Goal: Use online tool/utility: Utilize a website feature to perform a specific function

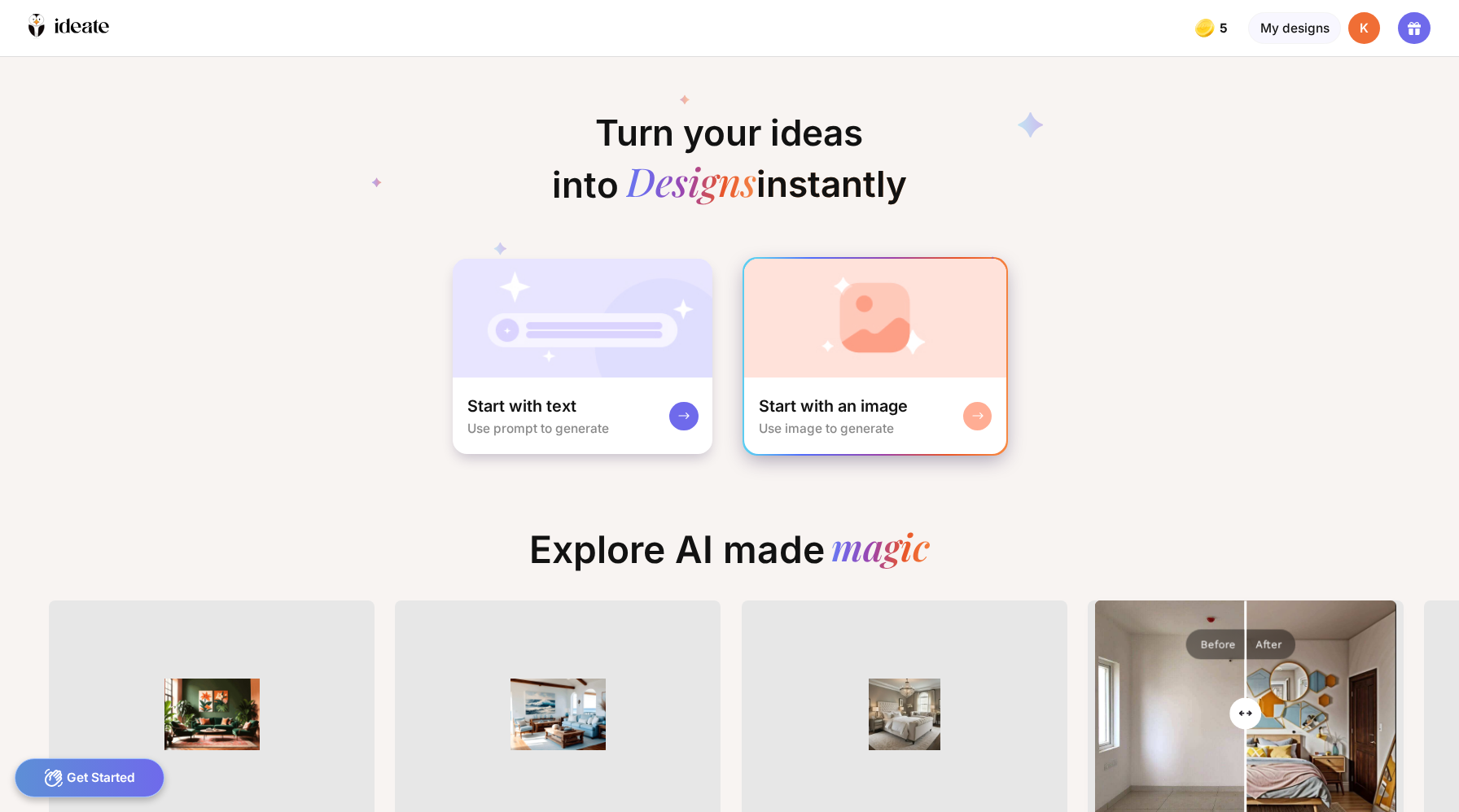
click at [801, 374] on div "5 5 5 5 credits left My designs K Turn your ideas into Designs instantly Start …" at bounding box center [730, 406] width 1459 height 812
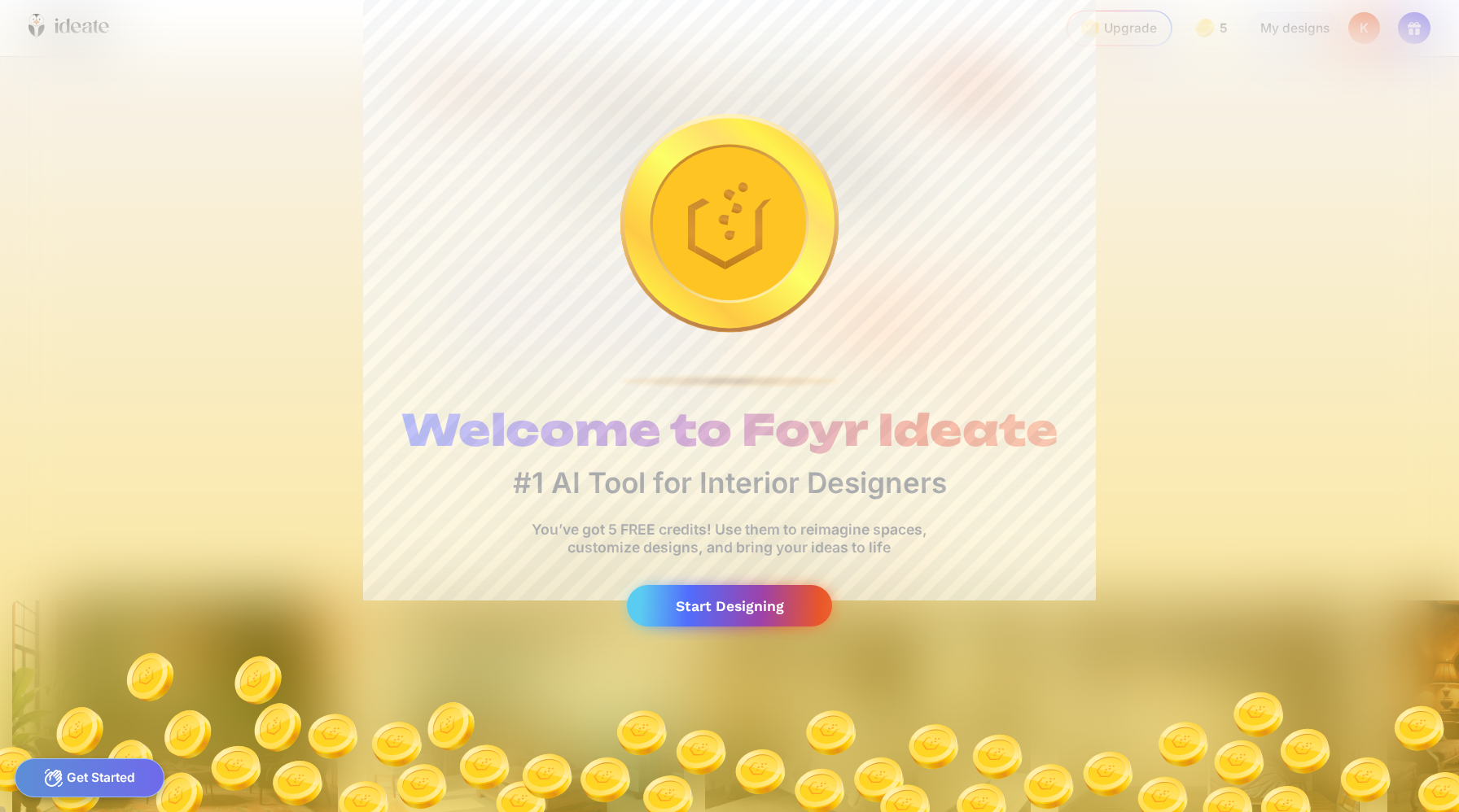
click at [747, 585] on div "Start Designing" at bounding box center [729, 605] width 205 height 41
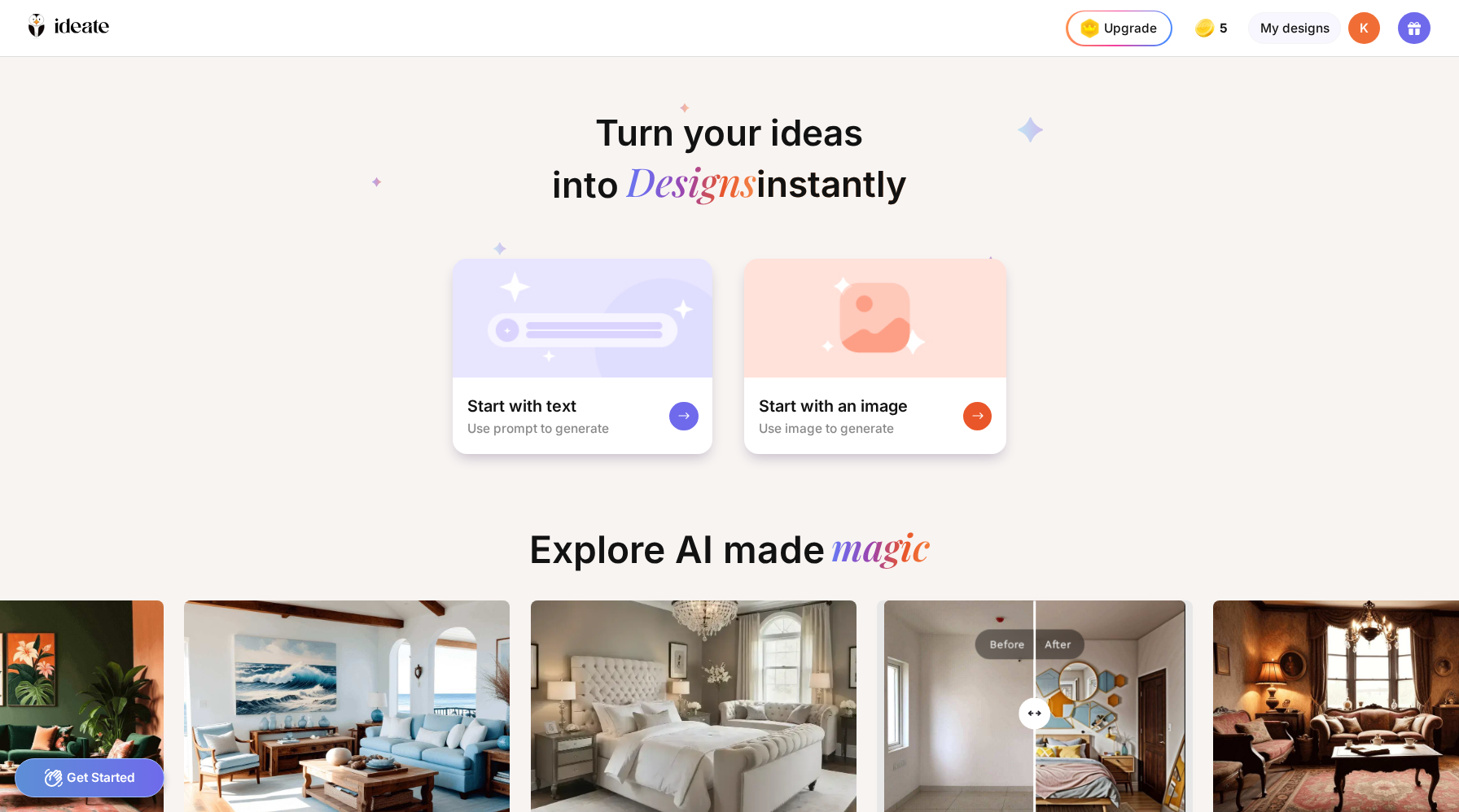
click at [84, 778] on div "Get Started" at bounding box center [90, 777] width 150 height 39
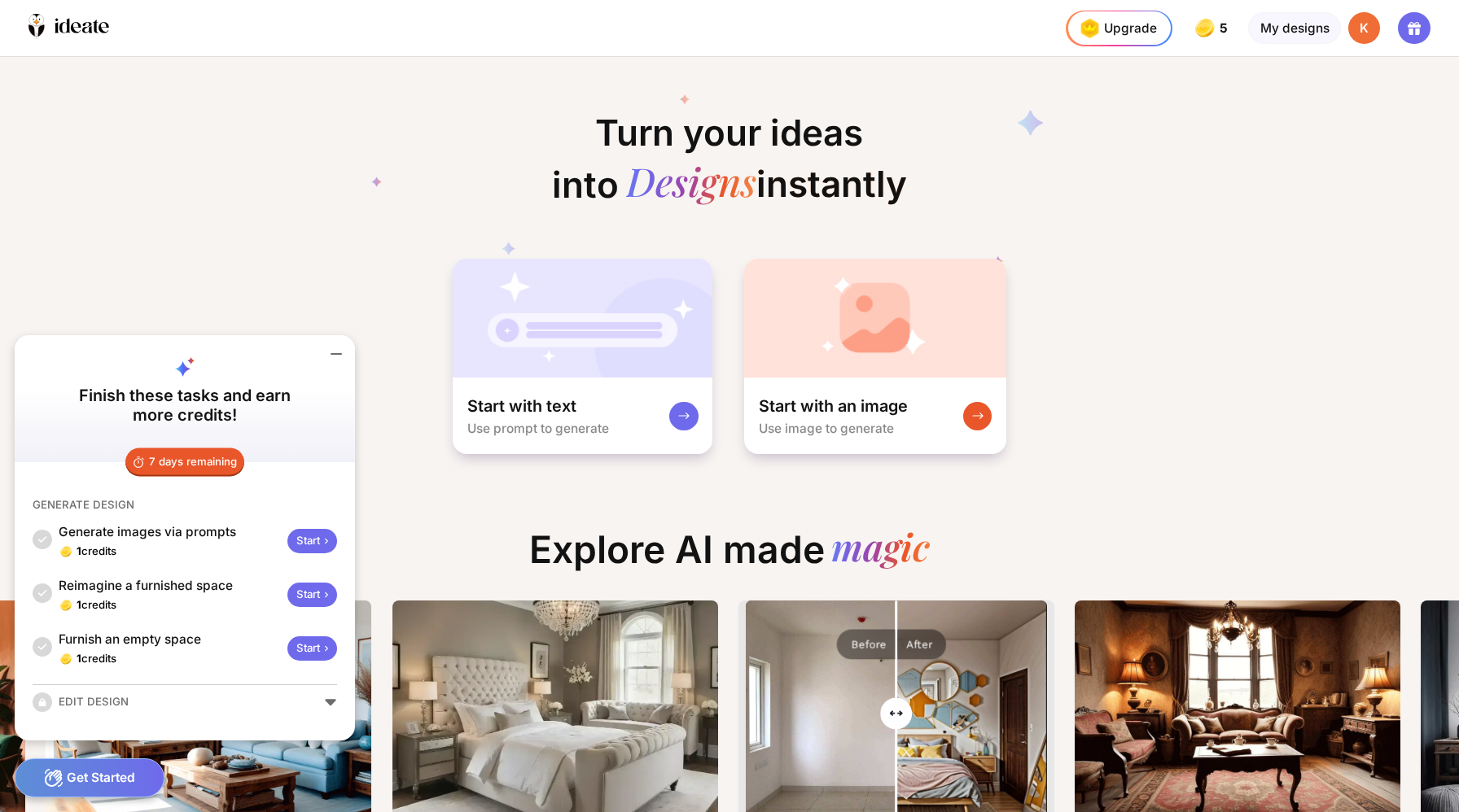
click at [287, 659] on div "Start" at bounding box center [312, 649] width 49 height 25
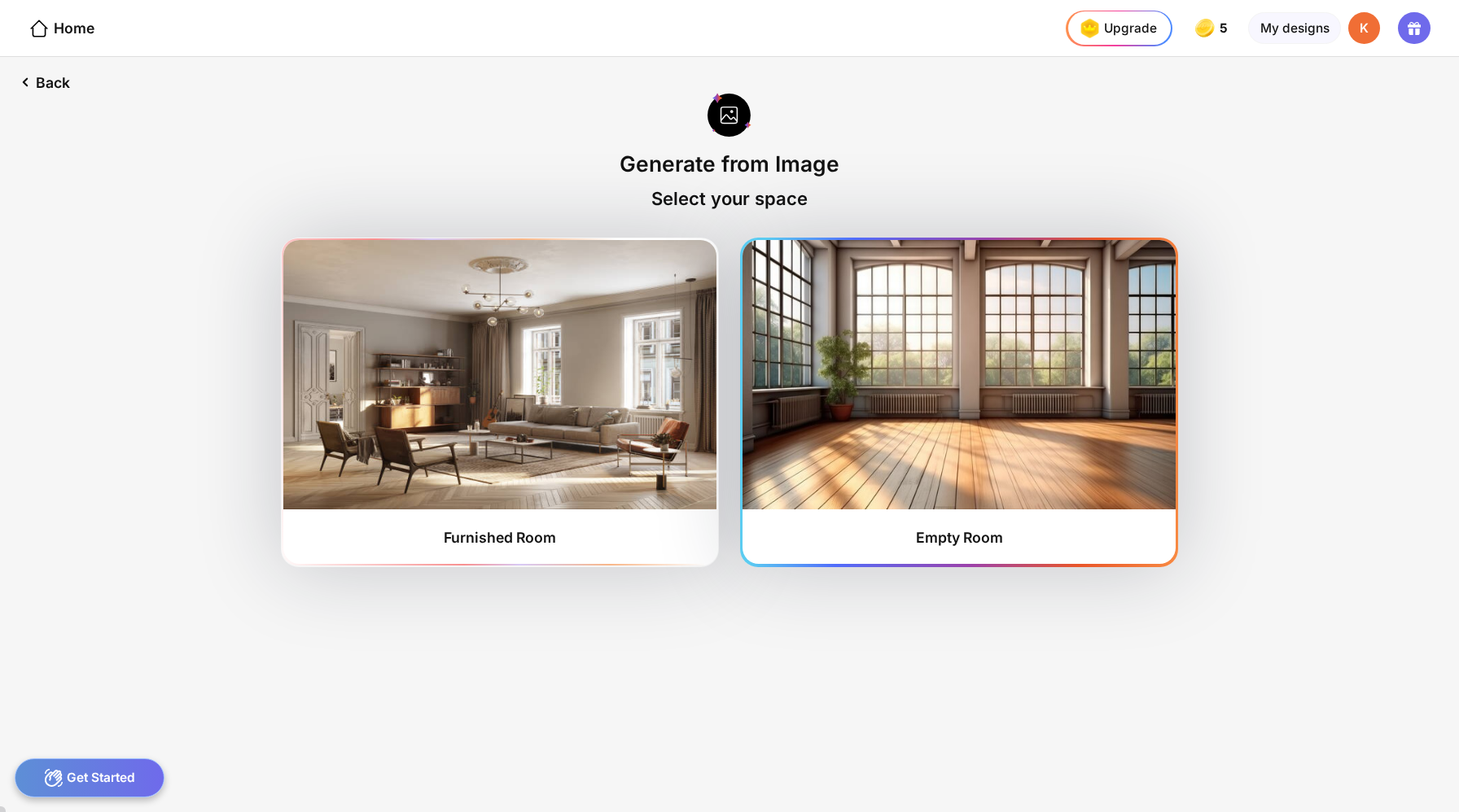
click at [850, 405] on img at bounding box center [958, 374] width 432 height 269
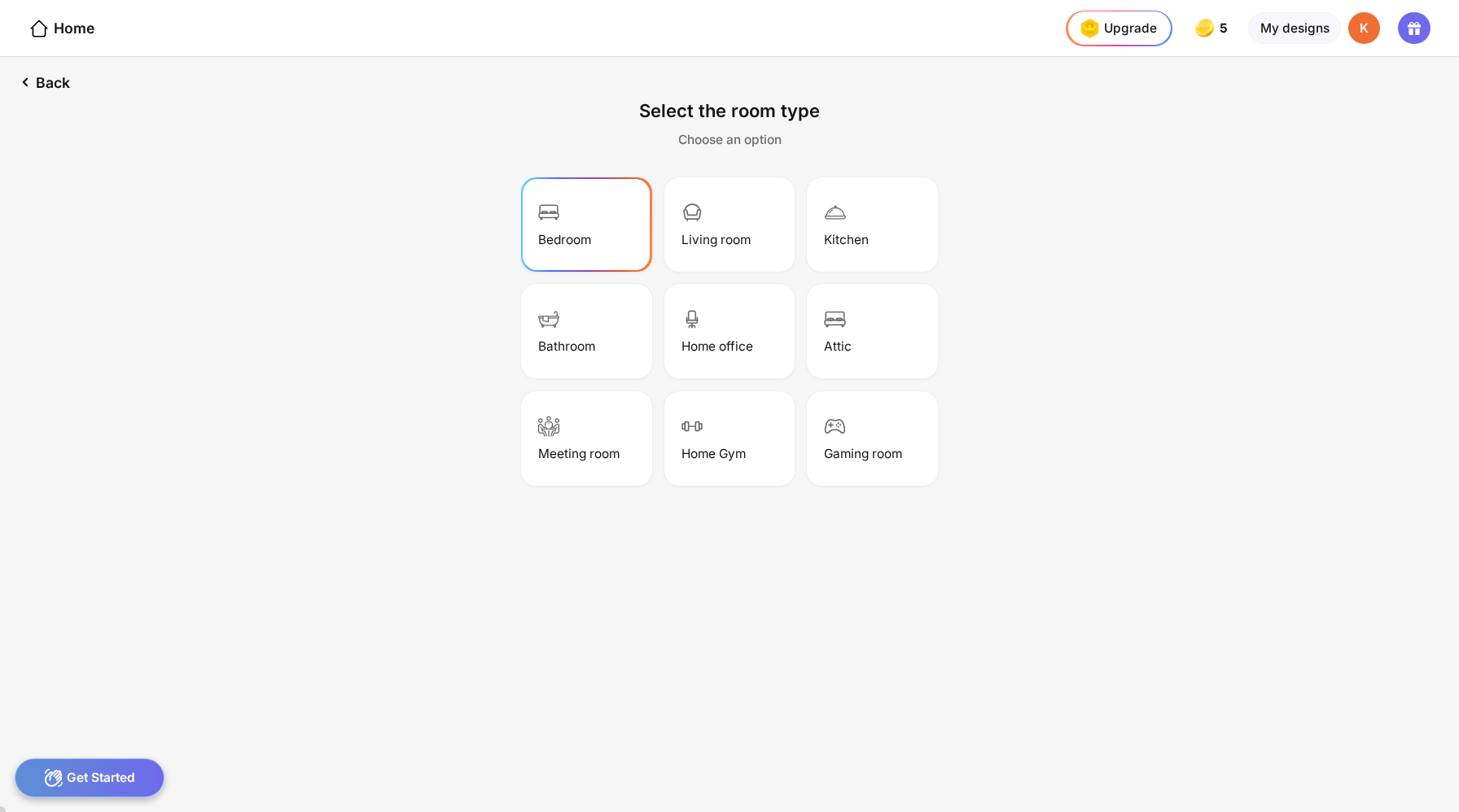
click at [604, 223] on div "Bedroom" at bounding box center [586, 225] width 125 height 90
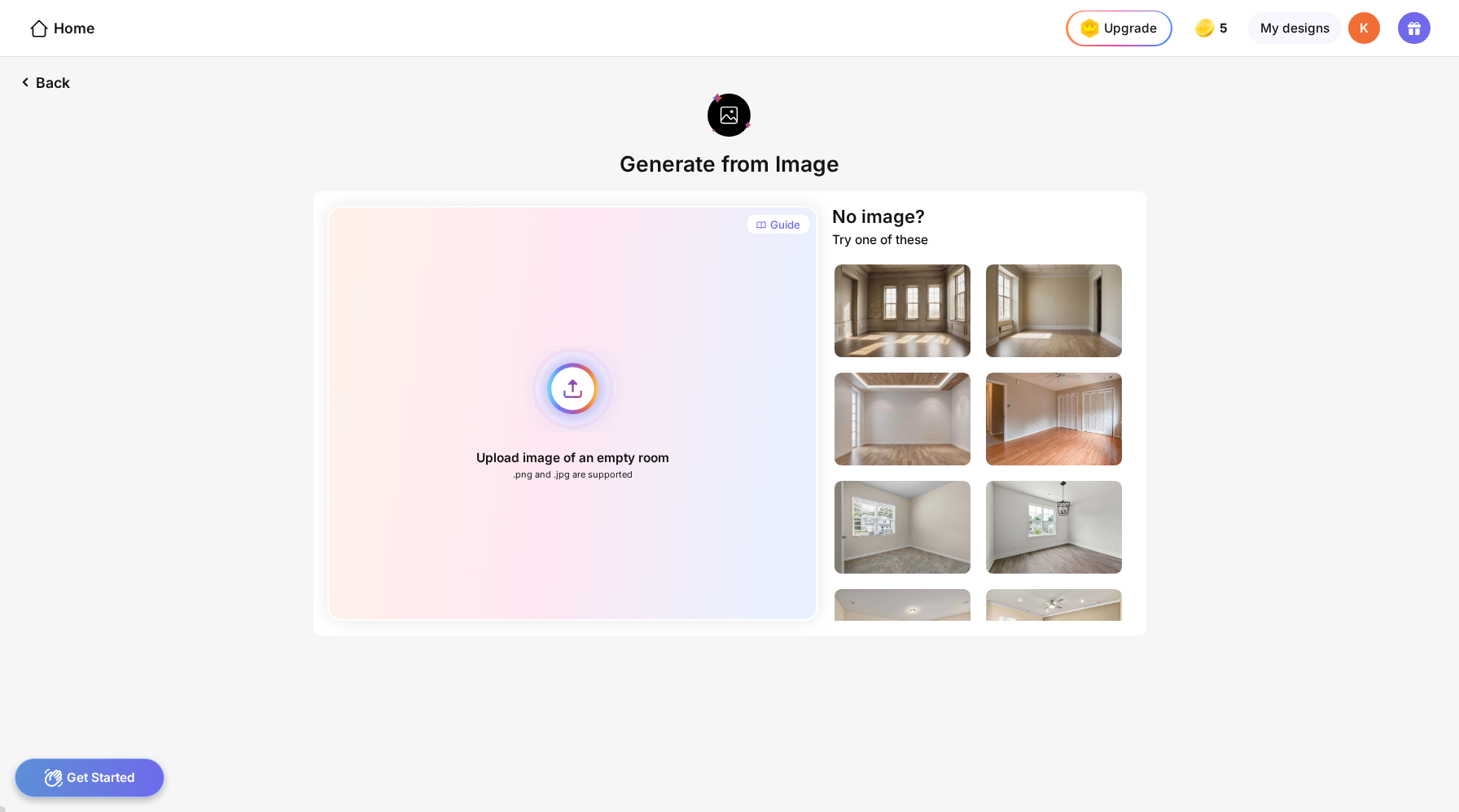
click at [582, 357] on div "Upload image of an empty room .png and .jpg are supported" at bounding box center [572, 413] width 491 height 415
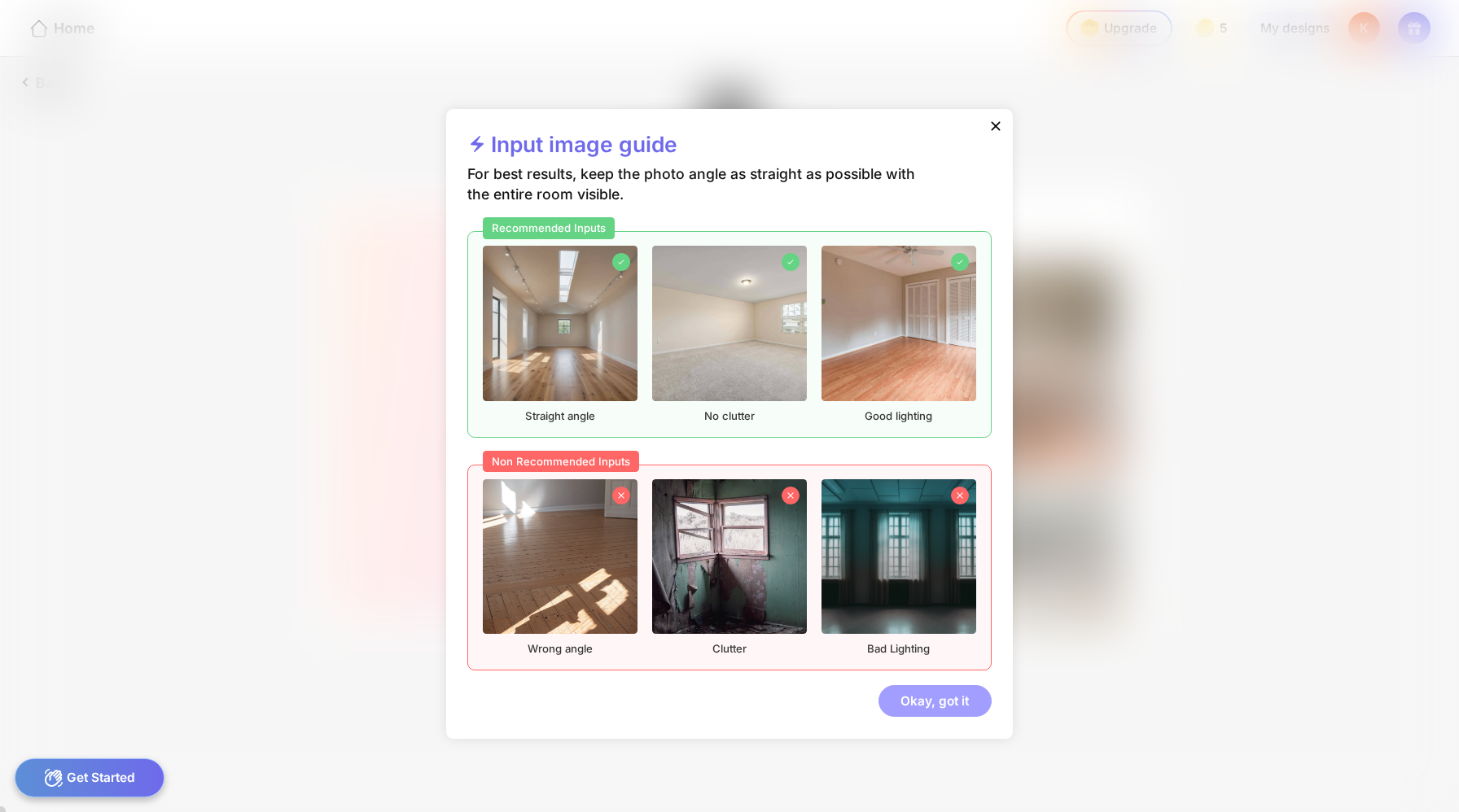
click at [914, 685] on div "Okay, got it" at bounding box center [935, 701] width 113 height 33
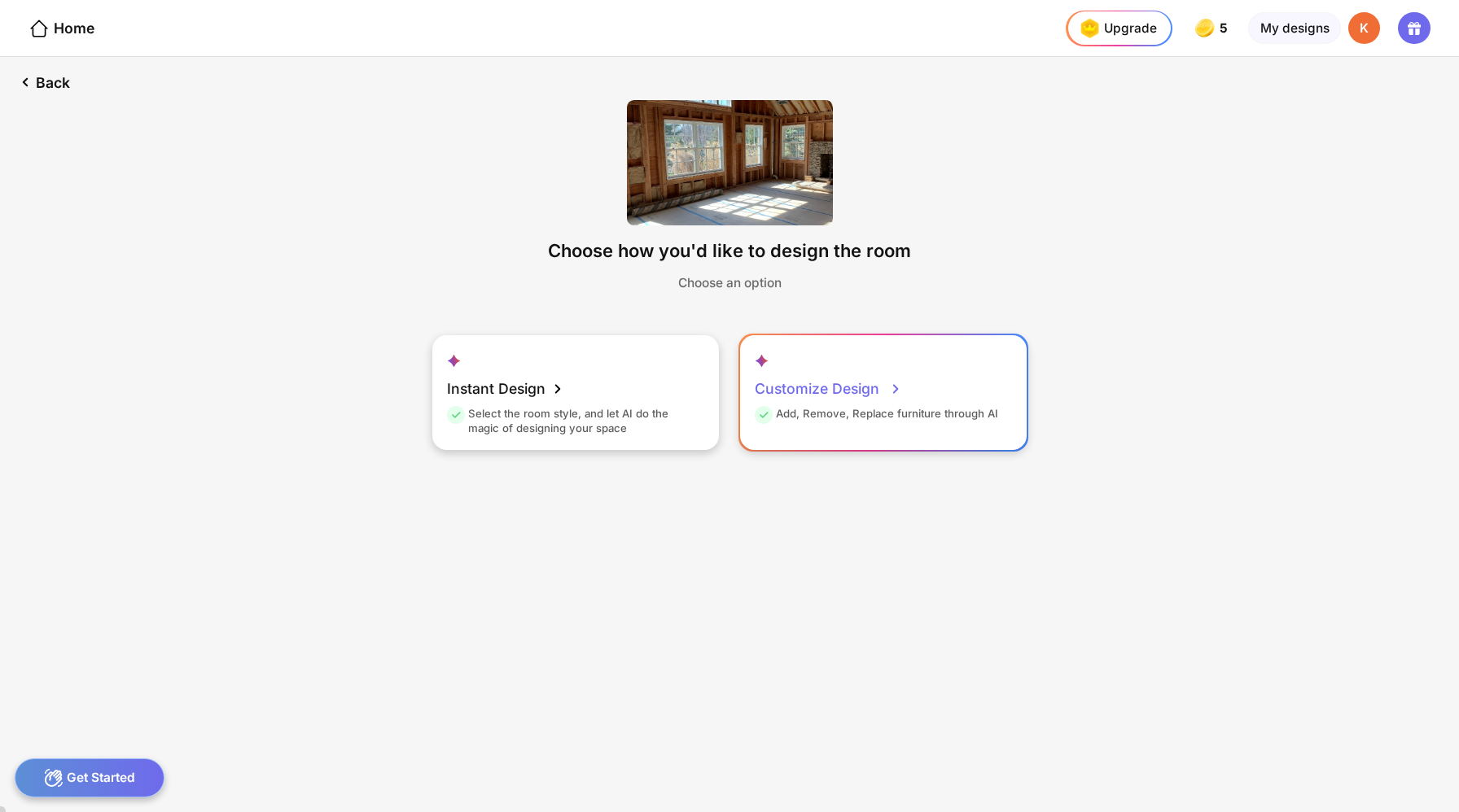
click at [806, 371] on div "Customize Design" at bounding box center [828, 389] width 148 height 35
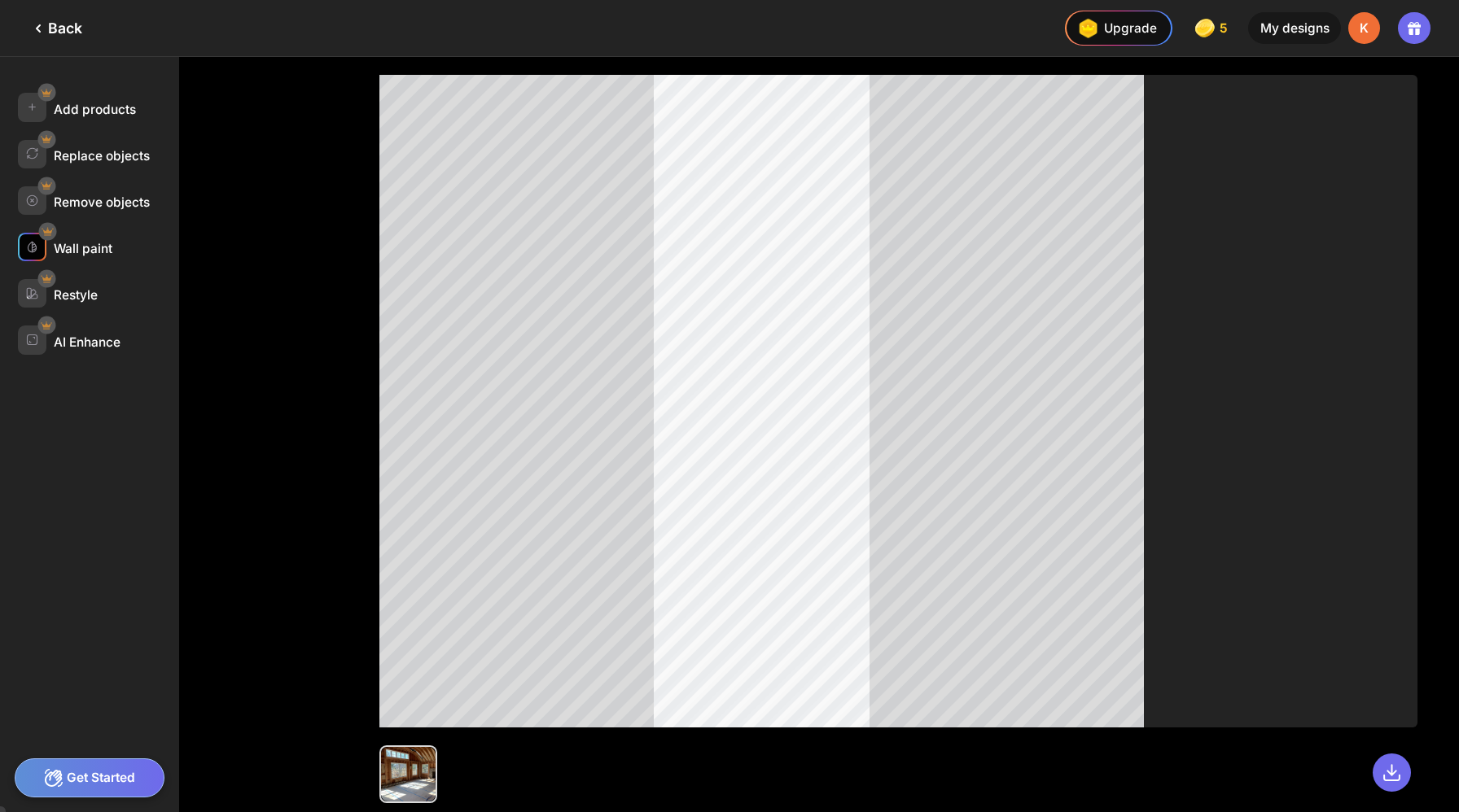
click at [72, 241] on div "Wall paint" at bounding box center [83, 248] width 58 height 15
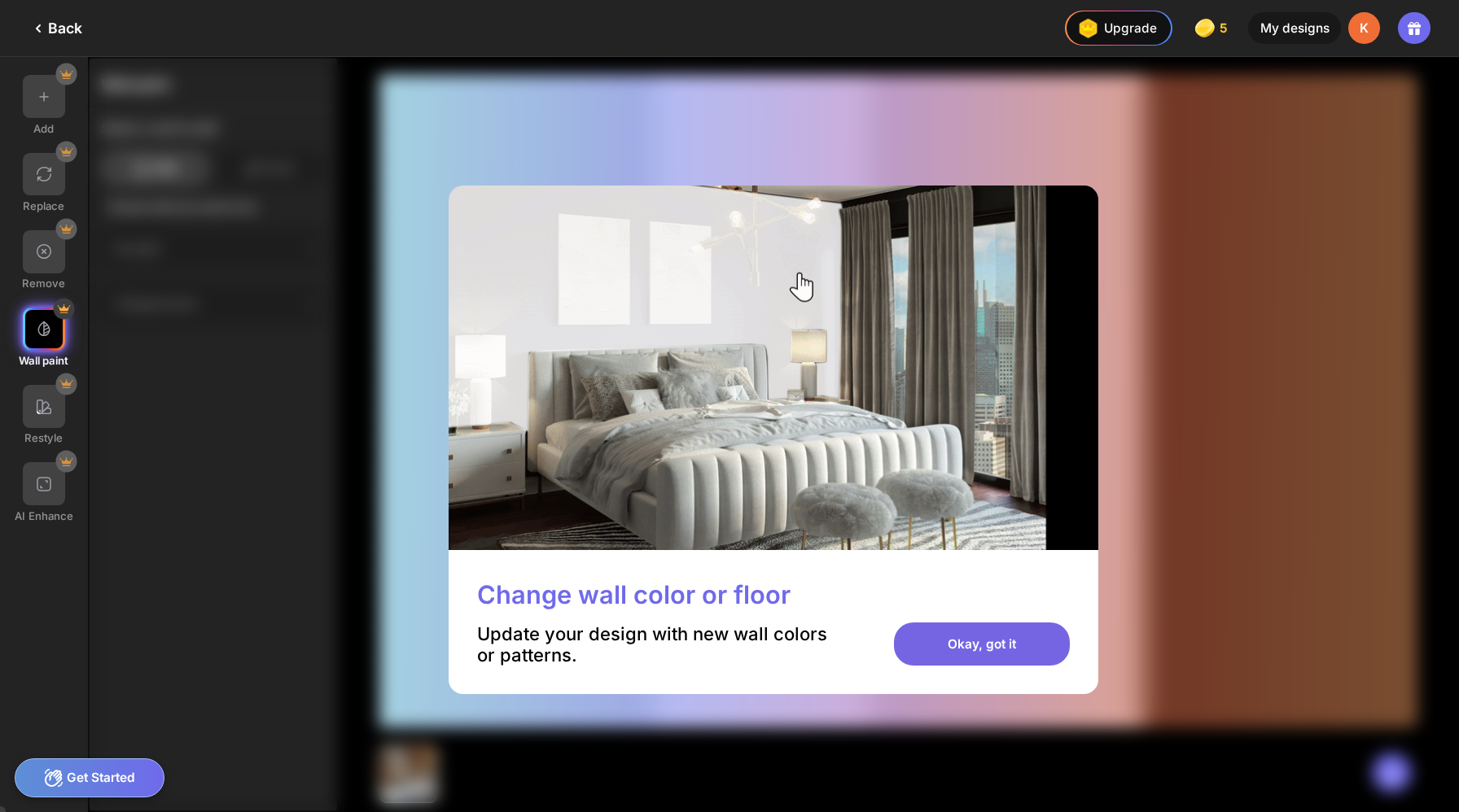
click at [988, 623] on div "Okay, got it" at bounding box center [981, 644] width 176 height 43
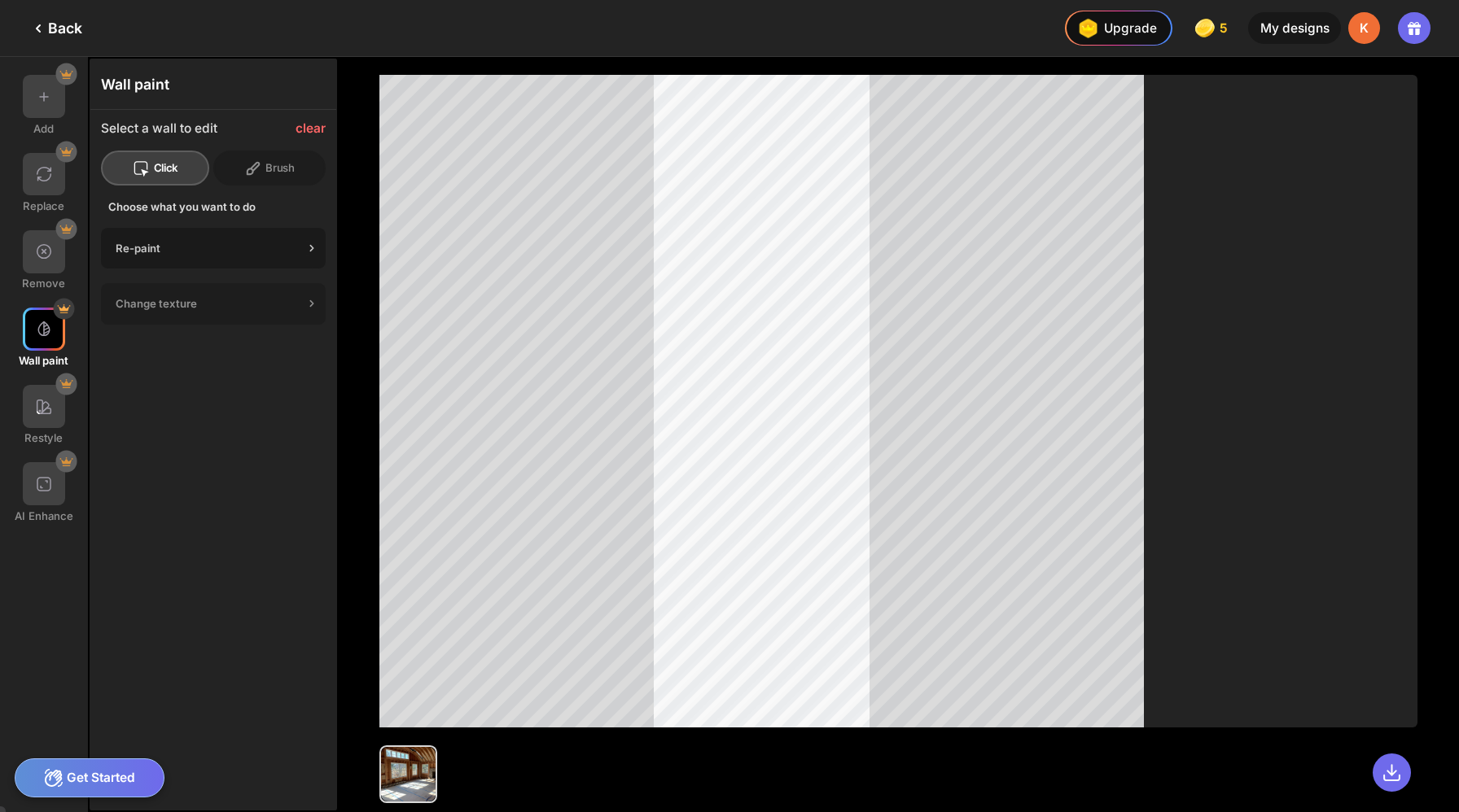
click at [240, 242] on div "Re-paint" at bounding box center [210, 248] width 188 height 13
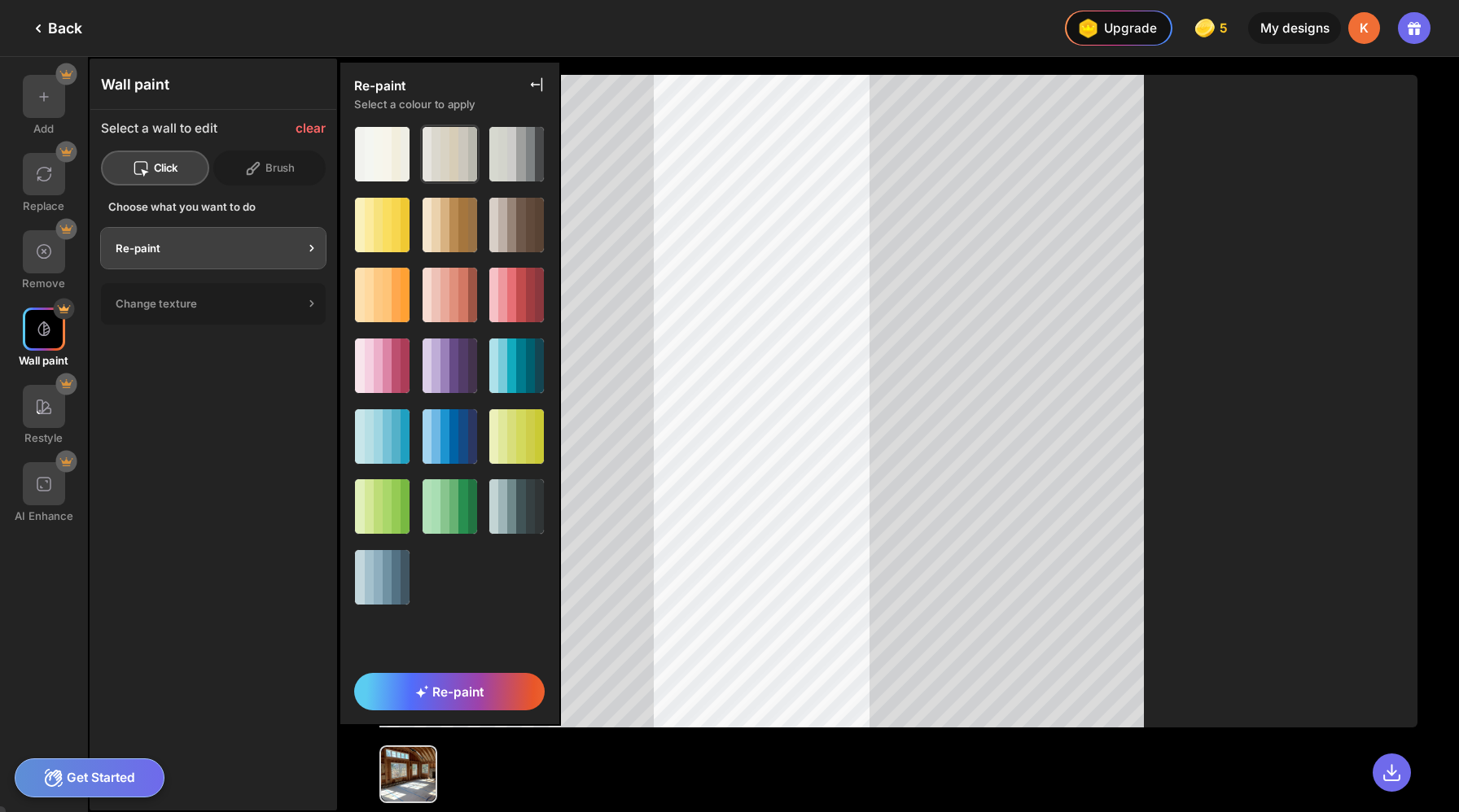
click at [440, 143] on div at bounding box center [445, 154] width 9 height 55
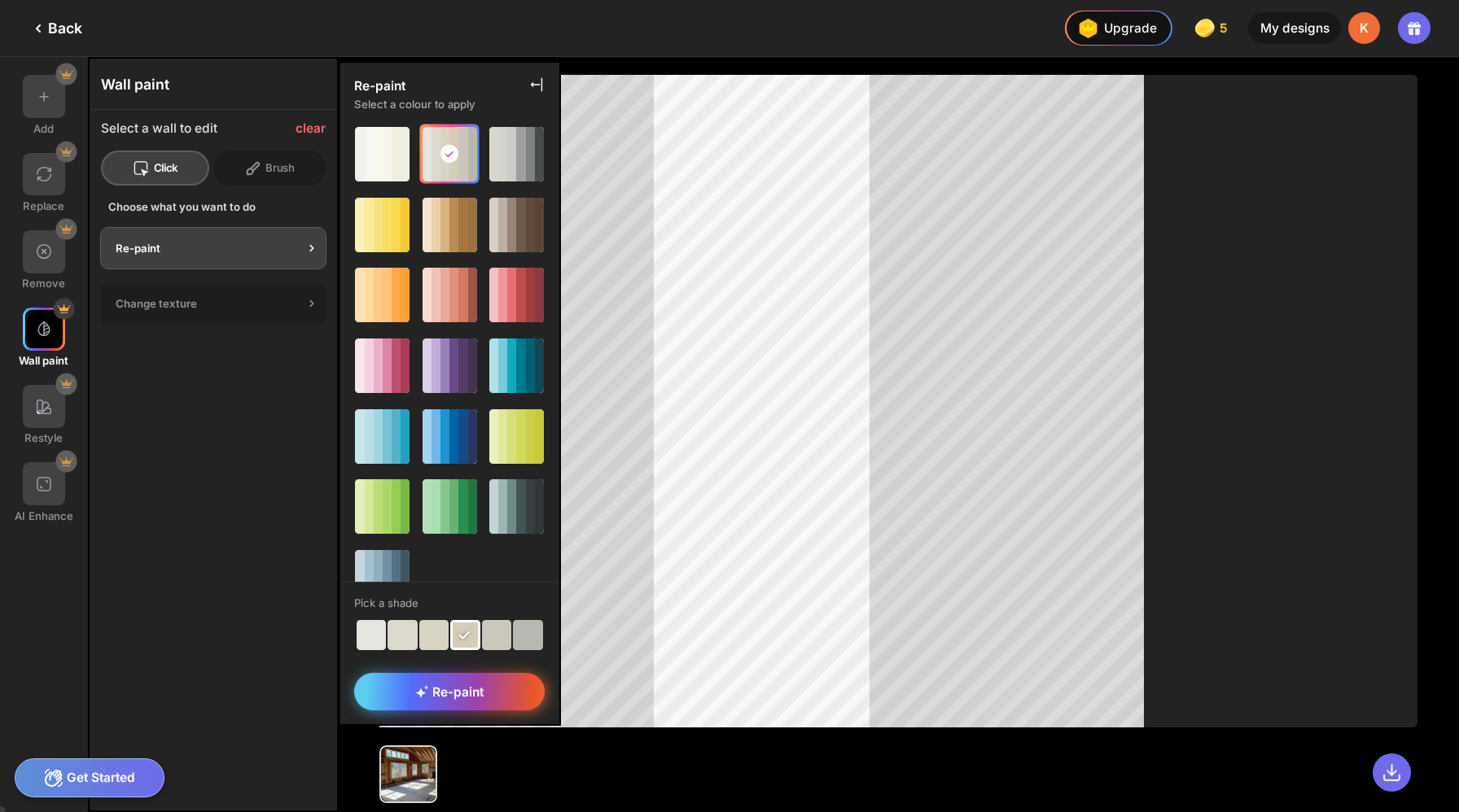
click at [415, 700] on span "Re-paint" at bounding box center [449, 692] width 68 height 15
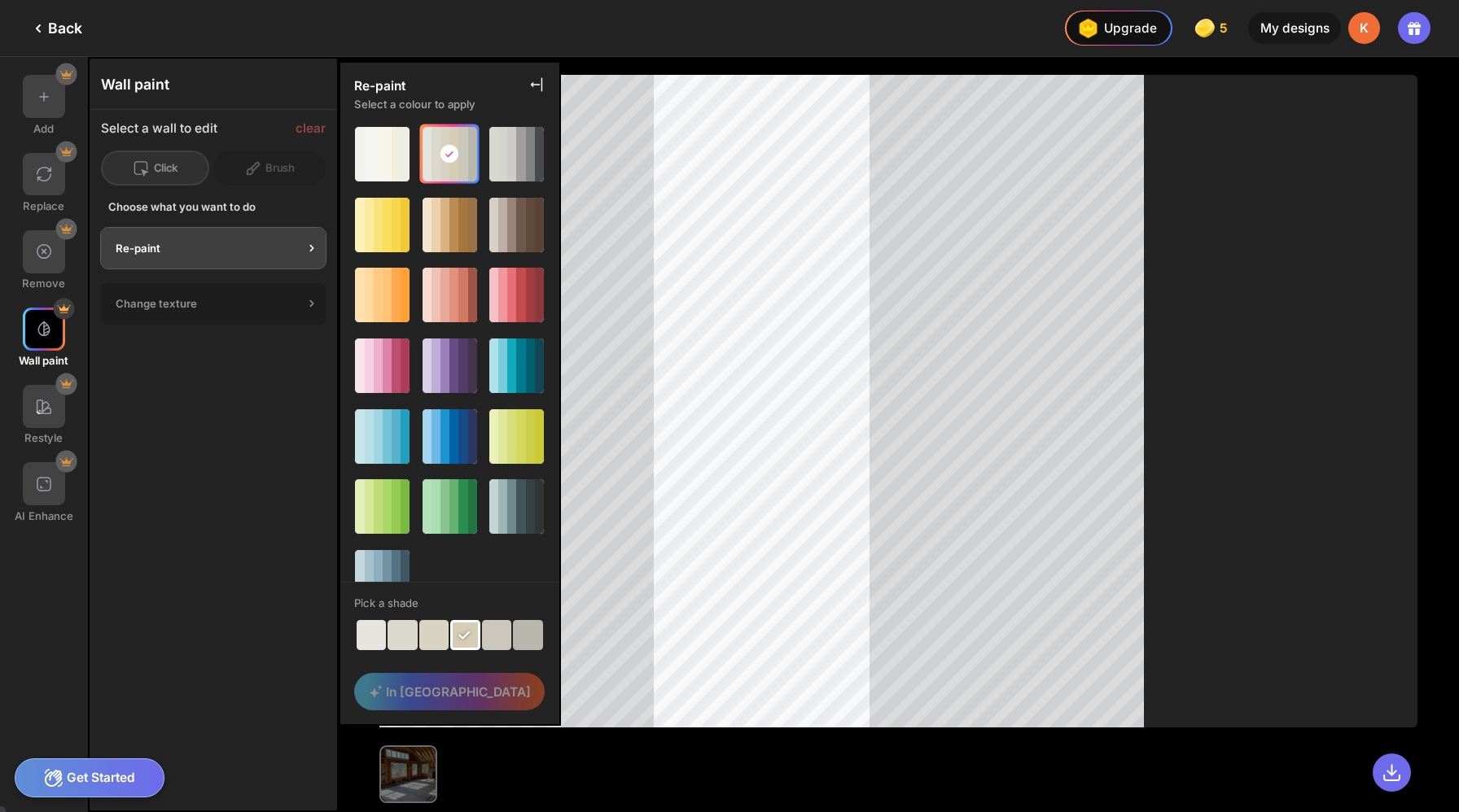
click at [357, 620] on div at bounding box center [372, 635] width 30 height 30
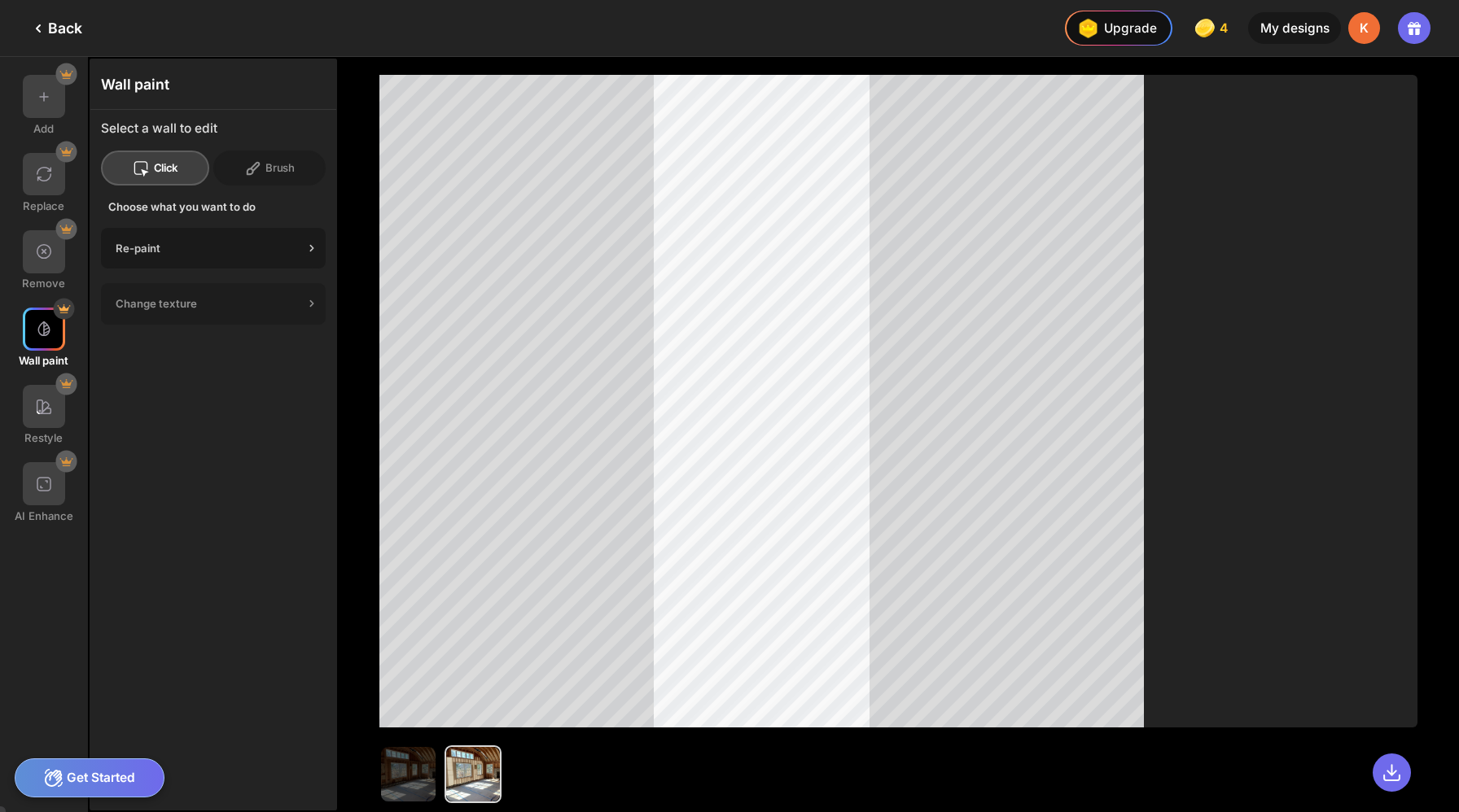
click at [263, 242] on div "Re-paint" at bounding box center [210, 248] width 188 height 13
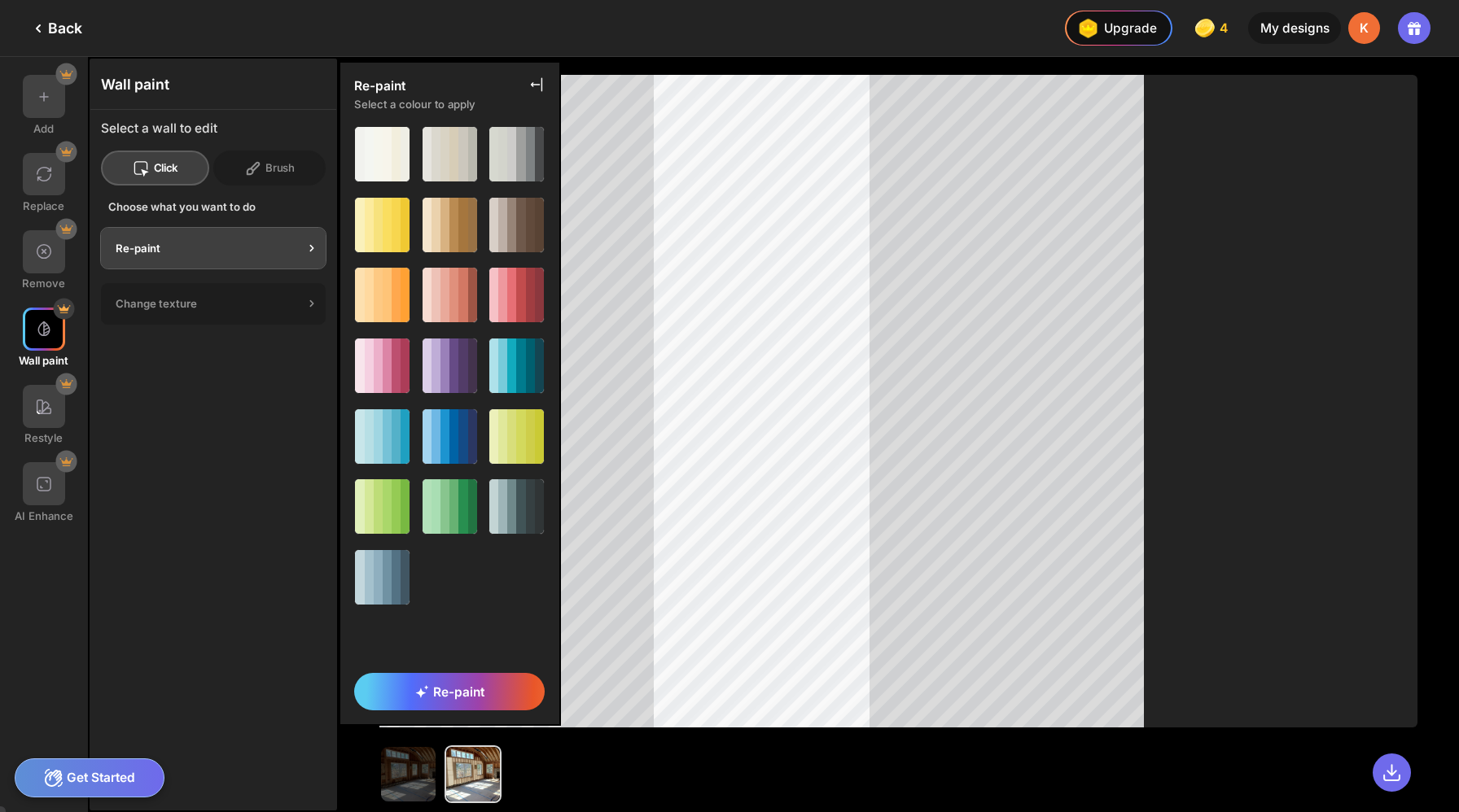
click at [199, 413] on div "Wall paint Select a wall to edit Click Brush Choose what you want to do Re-pain…" at bounding box center [213, 434] width 248 height 752
click at [226, 297] on div "Change texture" at bounding box center [210, 302] width 188 height 13
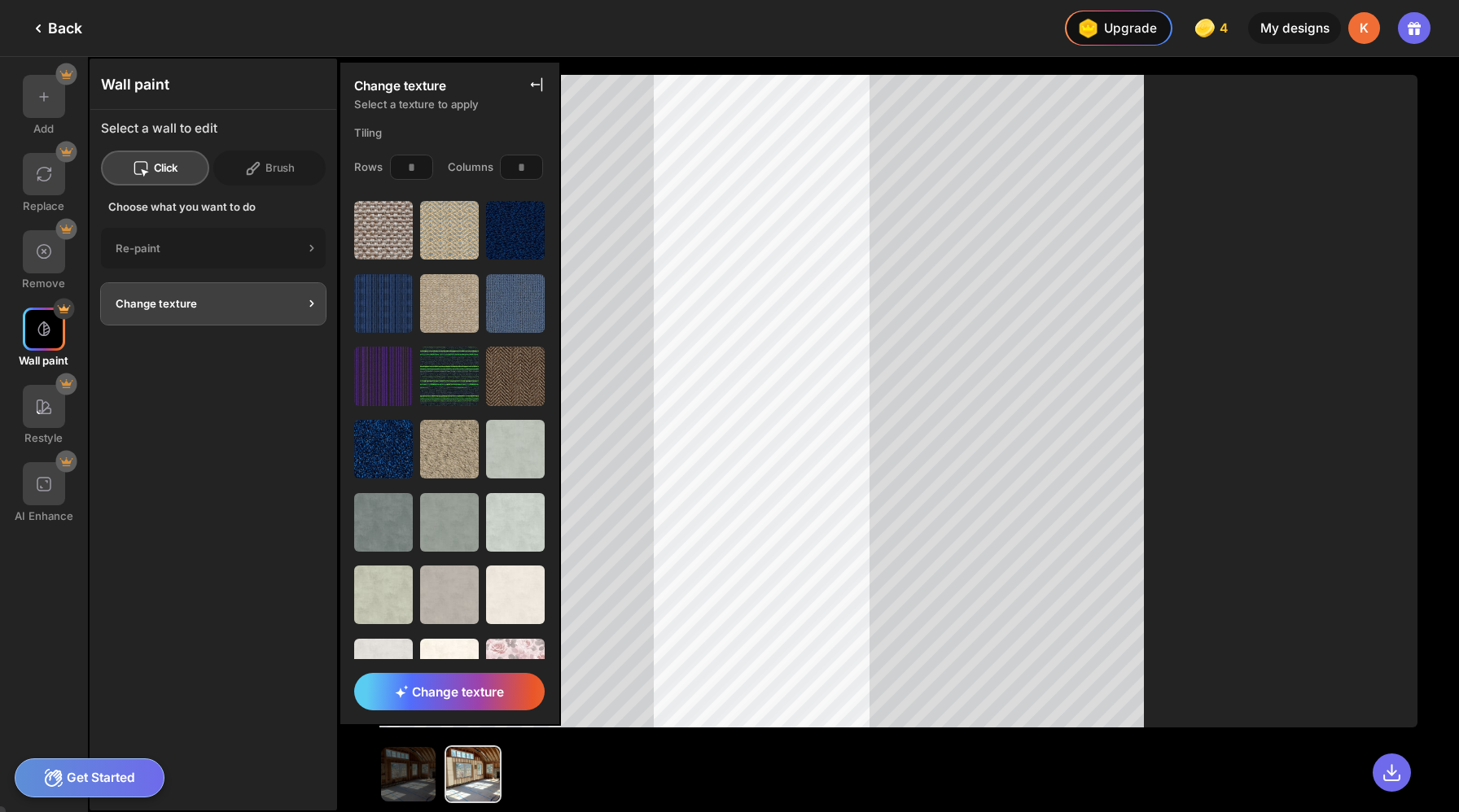
scroll to position [1671, 0]
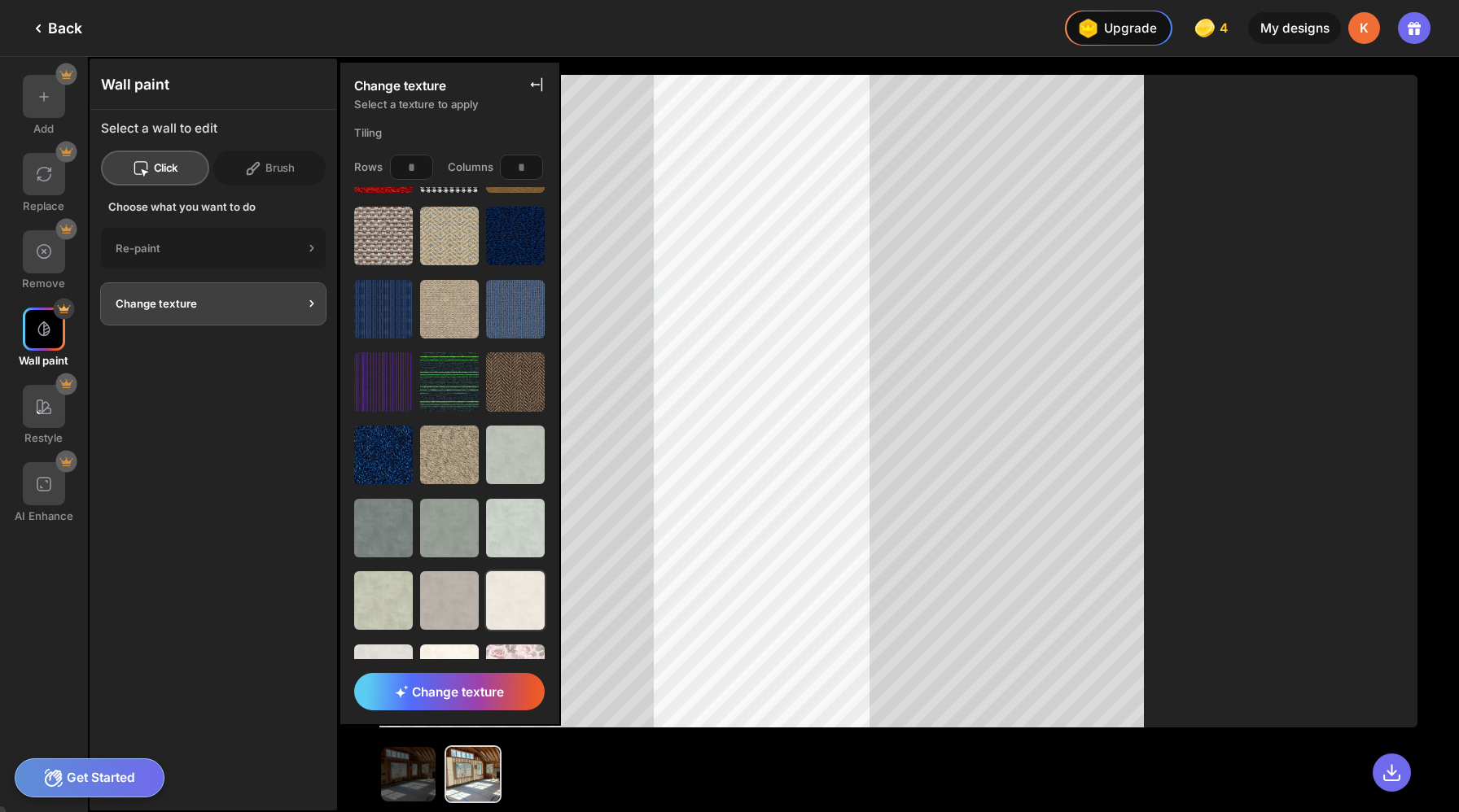
click at [486, 571] on img at bounding box center [515, 600] width 58 height 58
drag, startPoint x: 372, startPoint y: 156, endPoint x: 380, endPoint y: 152, distance: 8.9
click at [390, 155] on input "*" at bounding box center [411, 167] width 43 height 25
type input "*"
drag, startPoint x: 466, startPoint y: 150, endPoint x: 503, endPoint y: 145, distance: 37.3
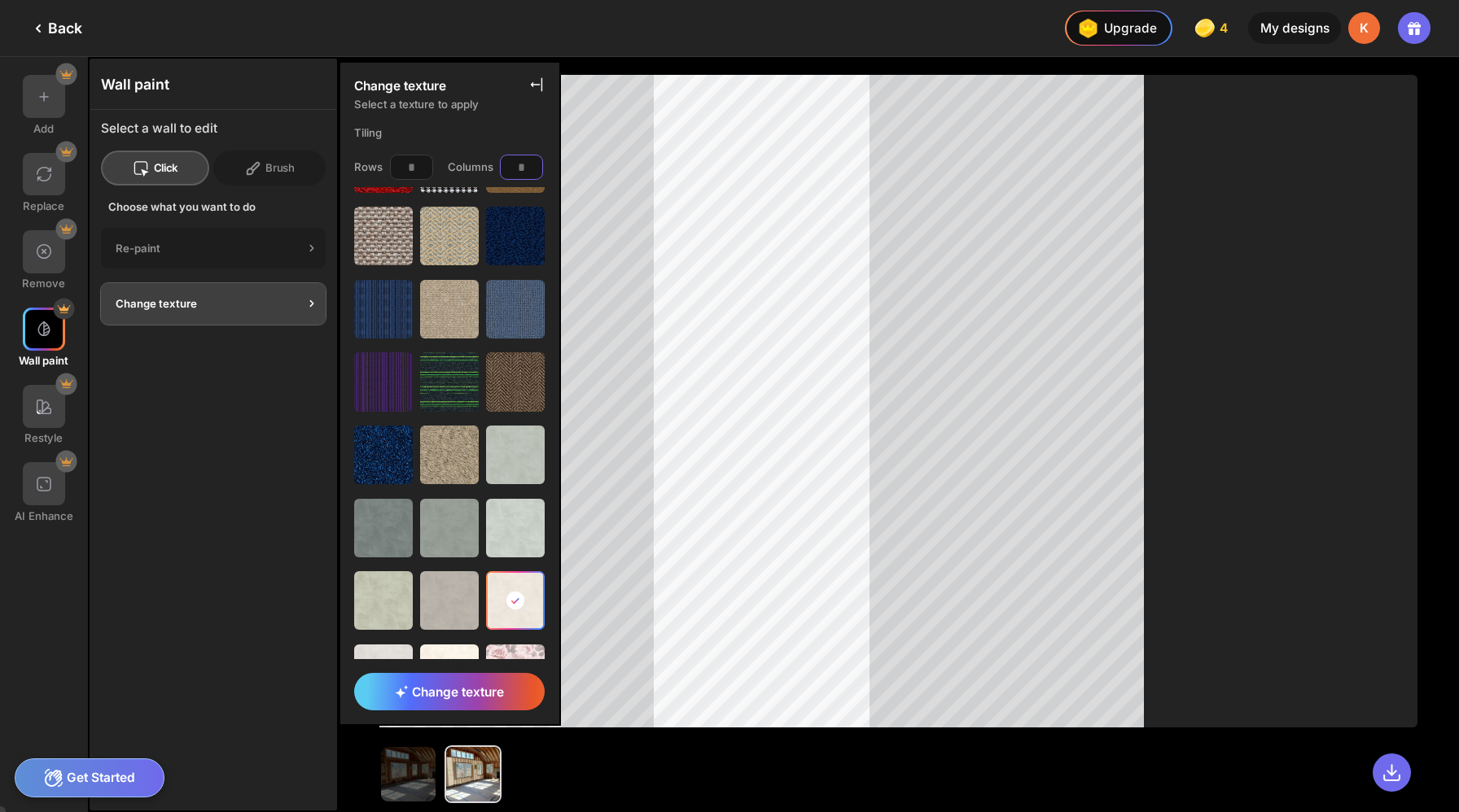
click at [503, 147] on div "Rows * Columns *" at bounding box center [450, 166] width 219 height 39
type input "*"
click at [409, 699] on span "Change texture" at bounding box center [449, 692] width 109 height 15
click at [254, 242] on div "Re-paint" at bounding box center [210, 248] width 188 height 13
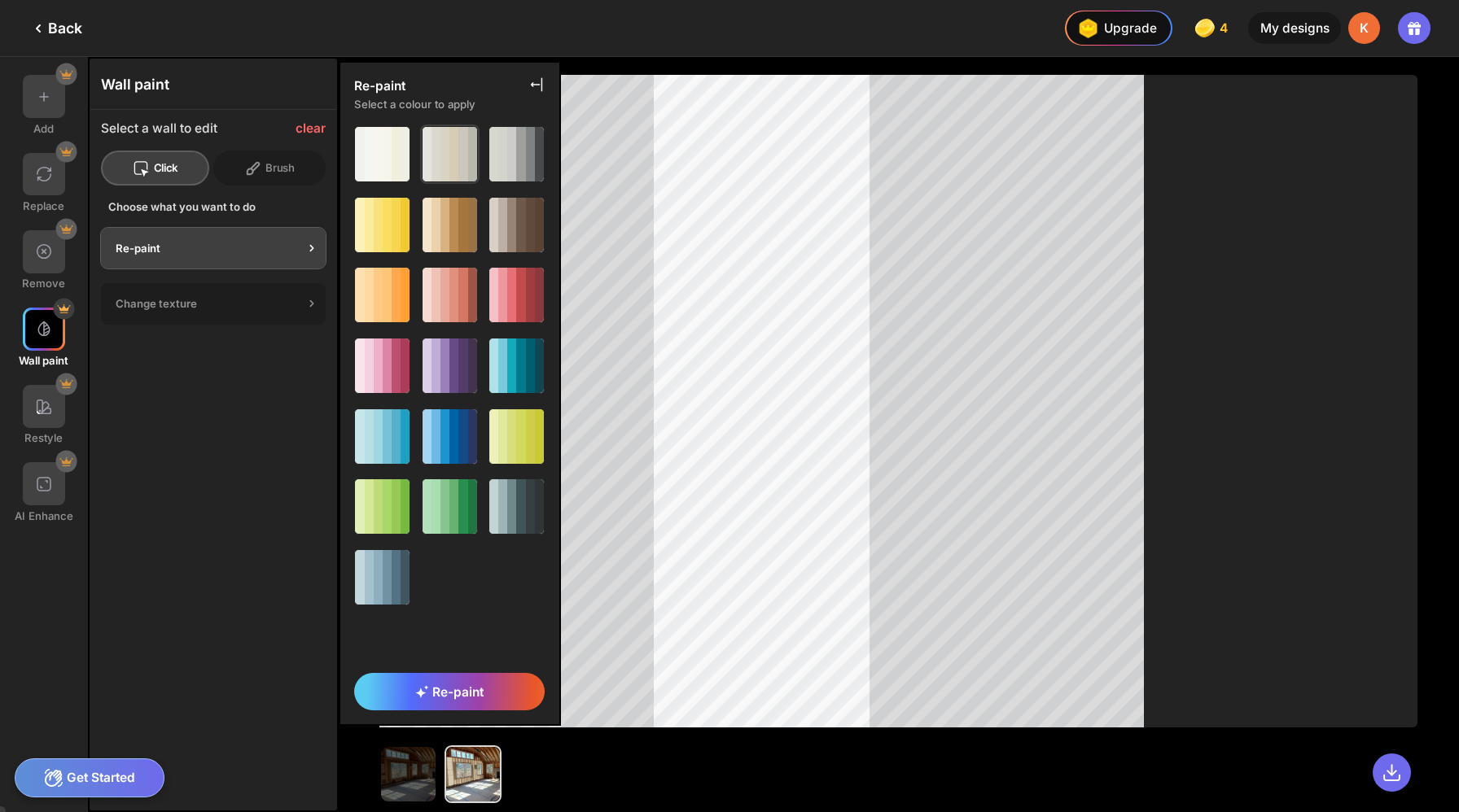
click at [450, 135] on div at bounding box center [454, 154] width 9 height 55
click at [357, 620] on div at bounding box center [372, 635] width 30 height 30
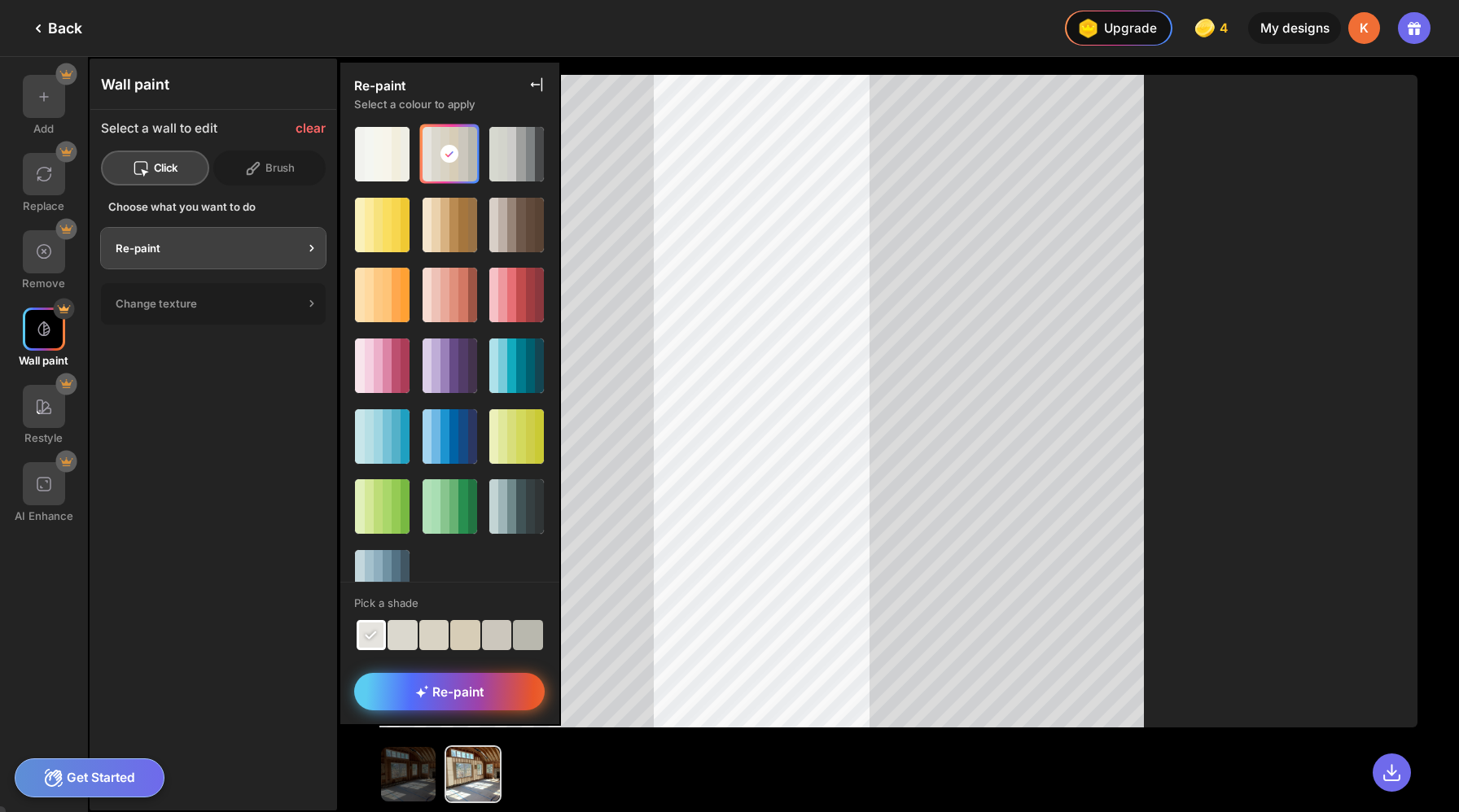
click at [415, 700] on span "Re-paint" at bounding box center [449, 692] width 68 height 15
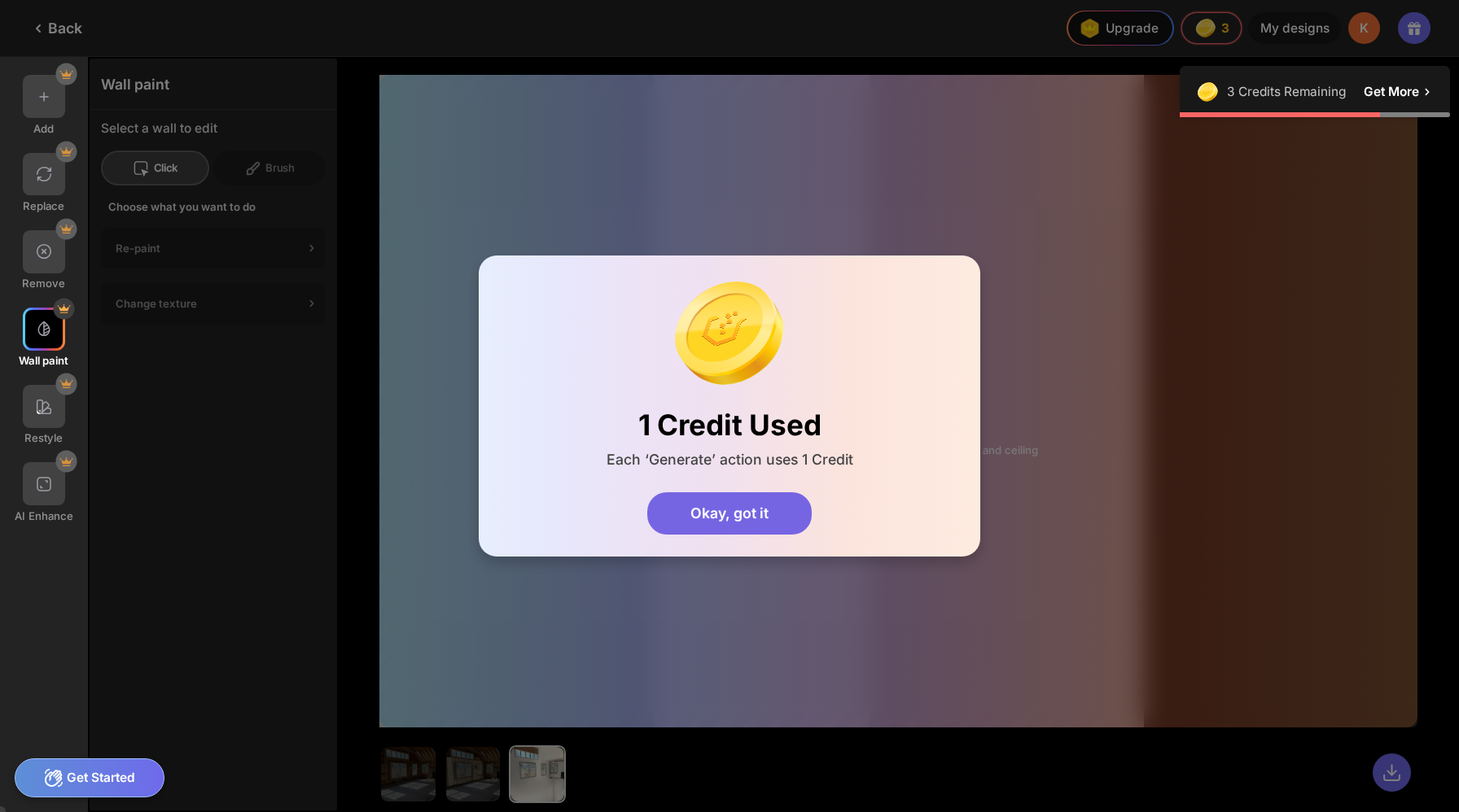
click at [724, 503] on div "Okay, got it" at bounding box center [730, 514] width 165 height 43
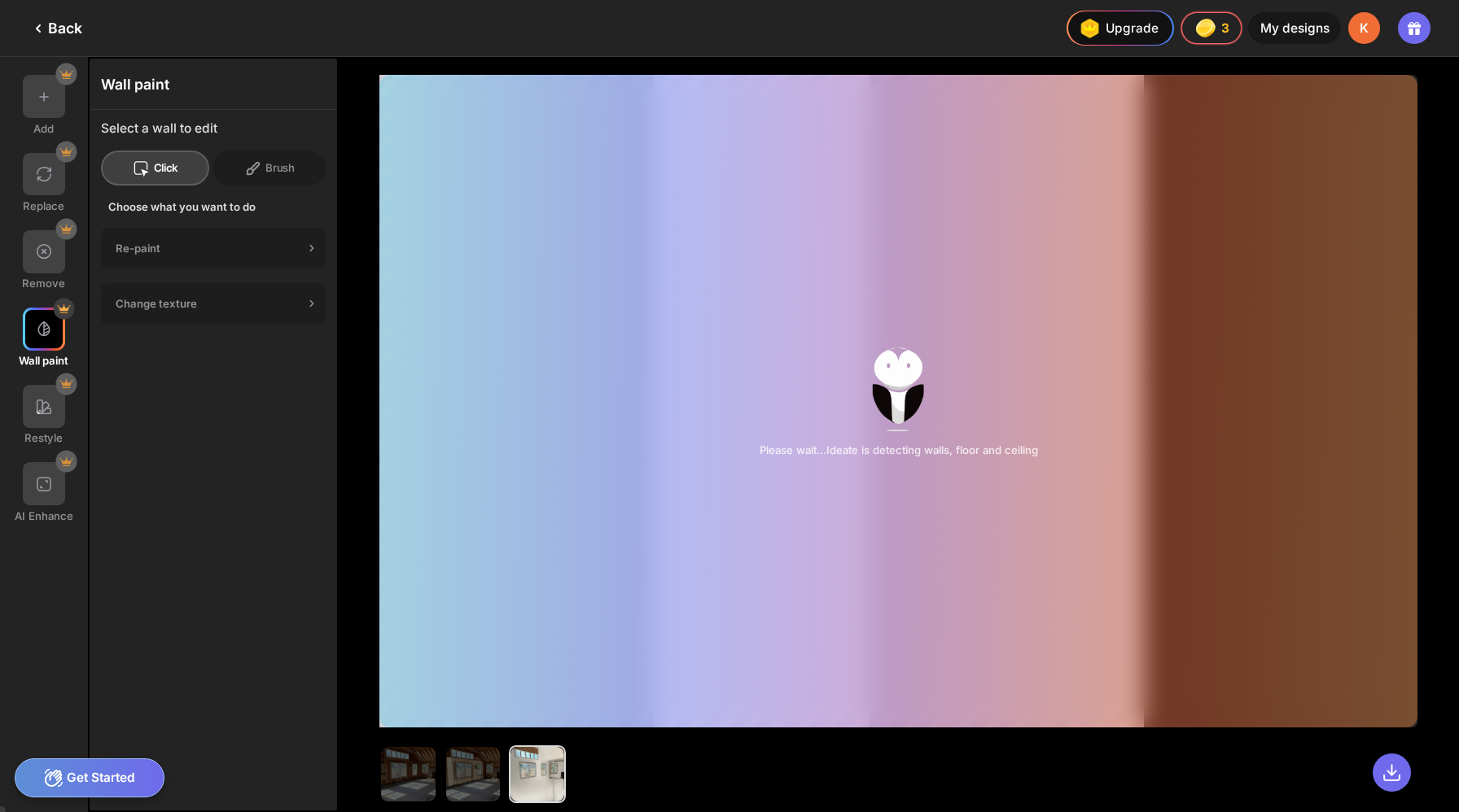
click at [858, 472] on div "Please wait…Ideate is detecting walls, floor and ceiling" at bounding box center [899, 401] width 1038 height 652
click at [511, 760] on div at bounding box center [538, 774] width 54 height 54
